Goal: Complete application form

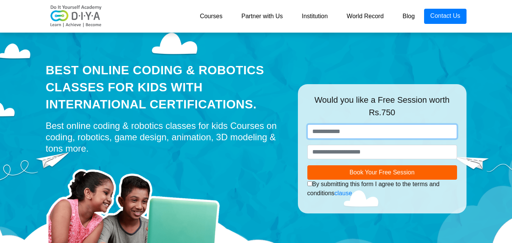
click at [332, 131] on input "text" at bounding box center [382, 131] width 150 height 14
type input "*"
type input "*******"
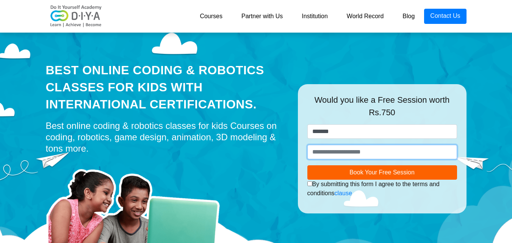
click at [342, 147] on input "number" at bounding box center [382, 152] width 150 height 14
type input "*"
type input "**********"
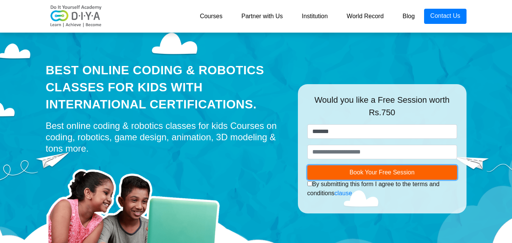
click at [378, 173] on span "Book Your Free Session" at bounding box center [381, 172] width 65 height 6
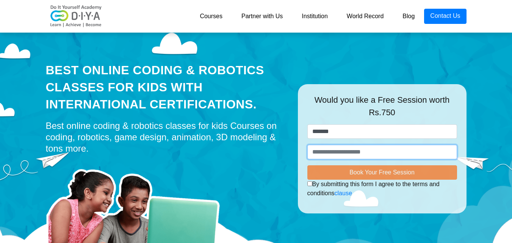
click at [357, 152] on input "**********" at bounding box center [382, 152] width 150 height 14
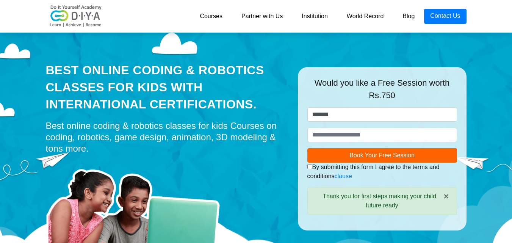
click at [362, 167] on div "I authorize DIYA and its representatives to Call, SMS, Email or WhatsApp me abo…" at bounding box center [382, 171] width 150 height 18
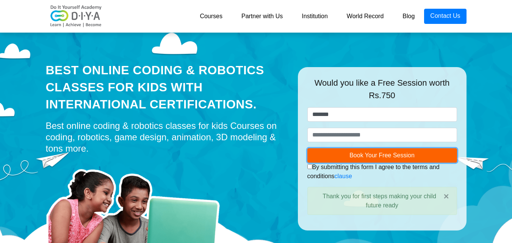
click at [361, 158] on span "Book Your Free Session" at bounding box center [381, 155] width 65 height 6
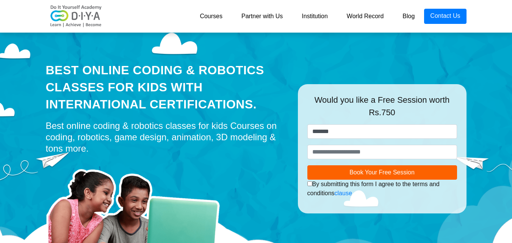
click at [208, 11] on link "Courses" at bounding box center [211, 16] width 42 height 15
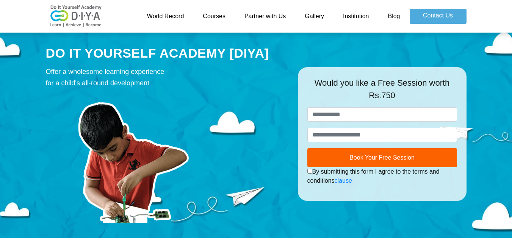
click at [223, 19] on link "Courses" at bounding box center [214, 16] width 42 height 15
click at [274, 16] on link "Partner with Us" at bounding box center [265, 16] width 60 height 15
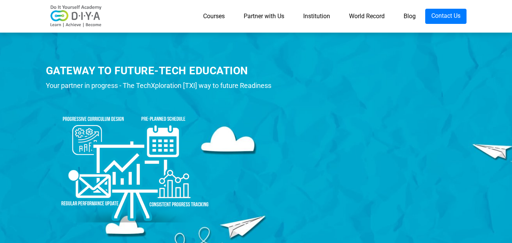
click at [204, 19] on link "Courses" at bounding box center [214, 16] width 41 height 15
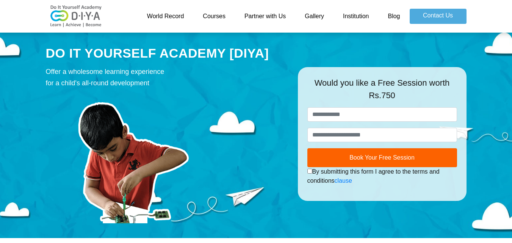
click at [169, 16] on link "World Record" at bounding box center [165, 16] width 56 height 15
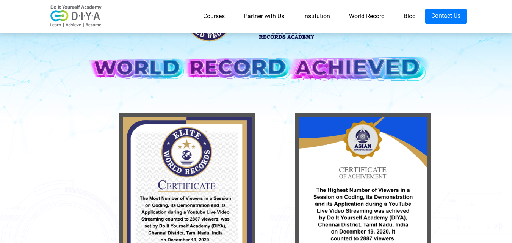
scroll to position [76, 0]
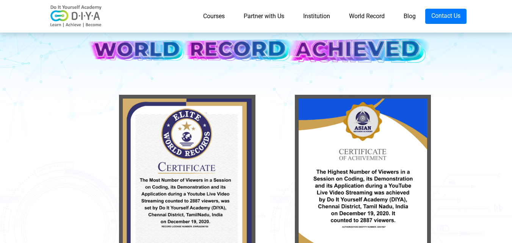
click at [253, 18] on link "Partner with Us" at bounding box center [263, 16] width 59 height 15
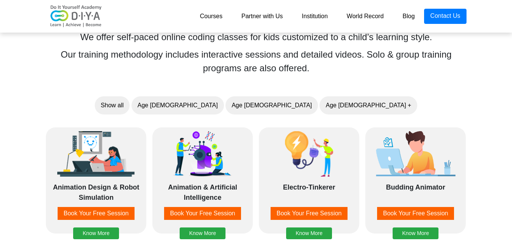
scroll to position [568, 0]
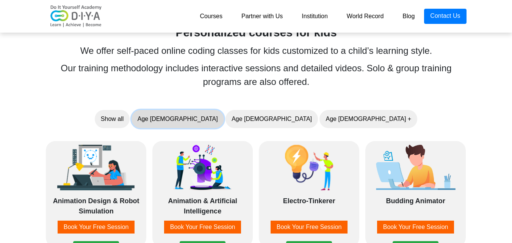
click at [224, 118] on button "Age [DEMOGRAPHIC_DATA]" at bounding box center [177, 119] width 92 height 18
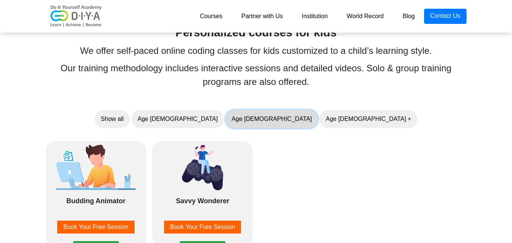
click at [279, 119] on button "Age [DEMOGRAPHIC_DATA]" at bounding box center [271, 119] width 92 height 18
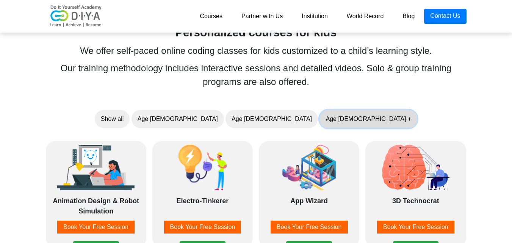
click at [319, 125] on button "Age [DEMOGRAPHIC_DATA] +" at bounding box center [368, 119] width 98 height 18
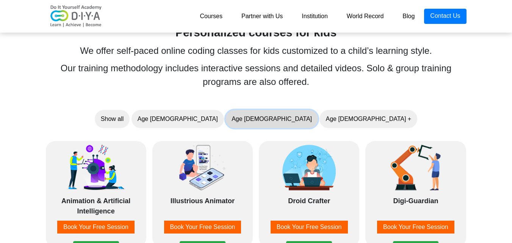
click at [269, 114] on button "Age [DEMOGRAPHIC_DATA]" at bounding box center [271, 119] width 92 height 18
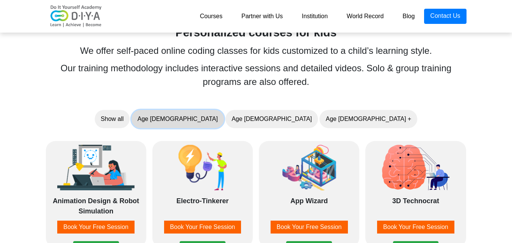
click at [224, 117] on button "Age [DEMOGRAPHIC_DATA]" at bounding box center [177, 119] width 92 height 18
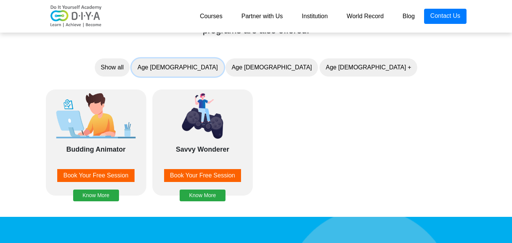
scroll to position [606, 0]
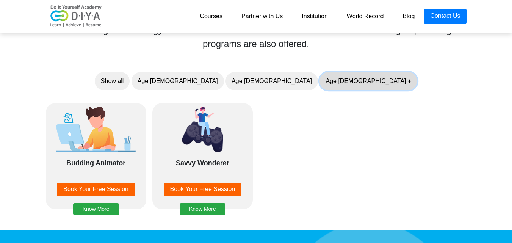
click at [319, 87] on button "Age [DEMOGRAPHIC_DATA] +" at bounding box center [368, 81] width 98 height 18
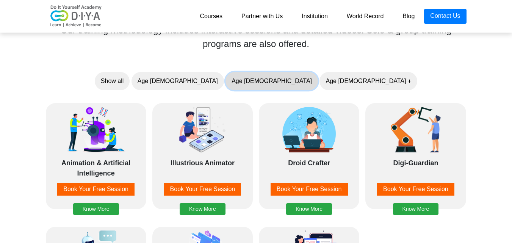
click at [270, 86] on button "Age [DEMOGRAPHIC_DATA]" at bounding box center [271, 81] width 92 height 18
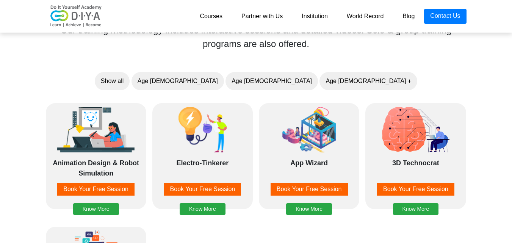
click at [348, 47] on div "Our training methodology includes interactive sessions and detailed videos. Sol…" at bounding box center [256, 36] width 426 height 27
